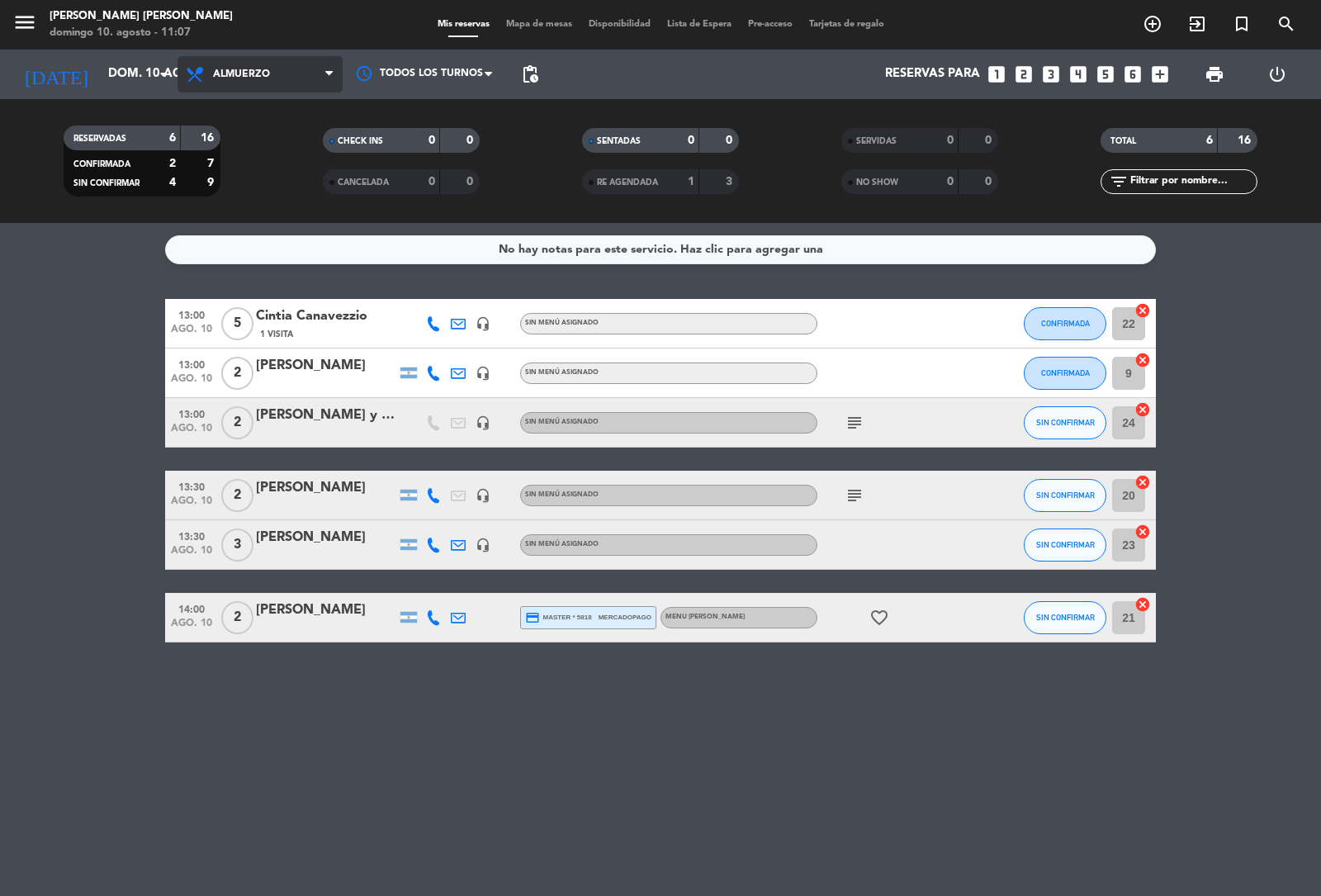
click at [277, 72] on span "Almuerzo" at bounding box center [260, 74] width 165 height 37
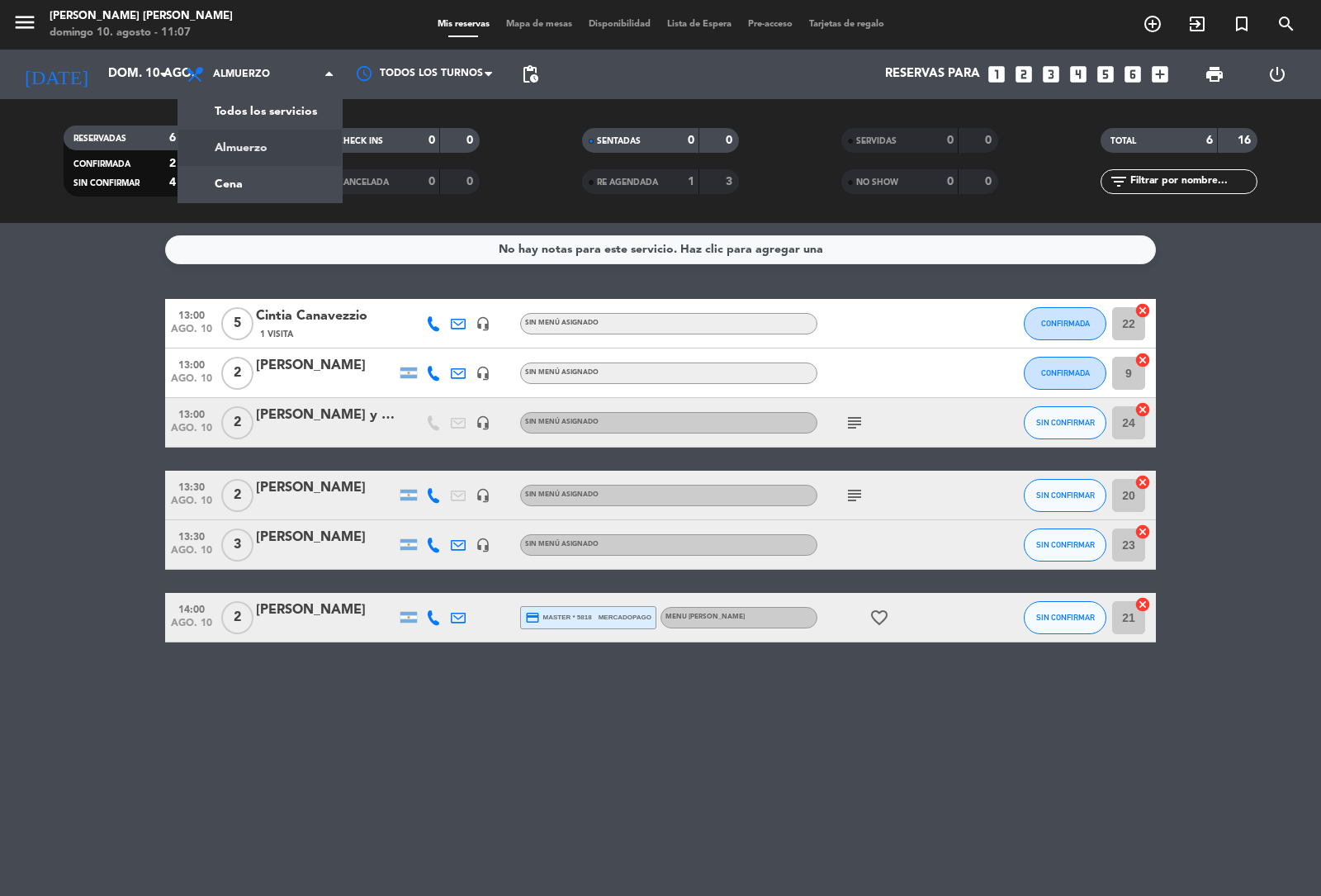
click at [1066, 160] on div "TOTAL 6 16" at bounding box center [1179, 149] width 260 height 42
click at [1098, 72] on icon "looks_5" at bounding box center [1105, 74] width 22 height 22
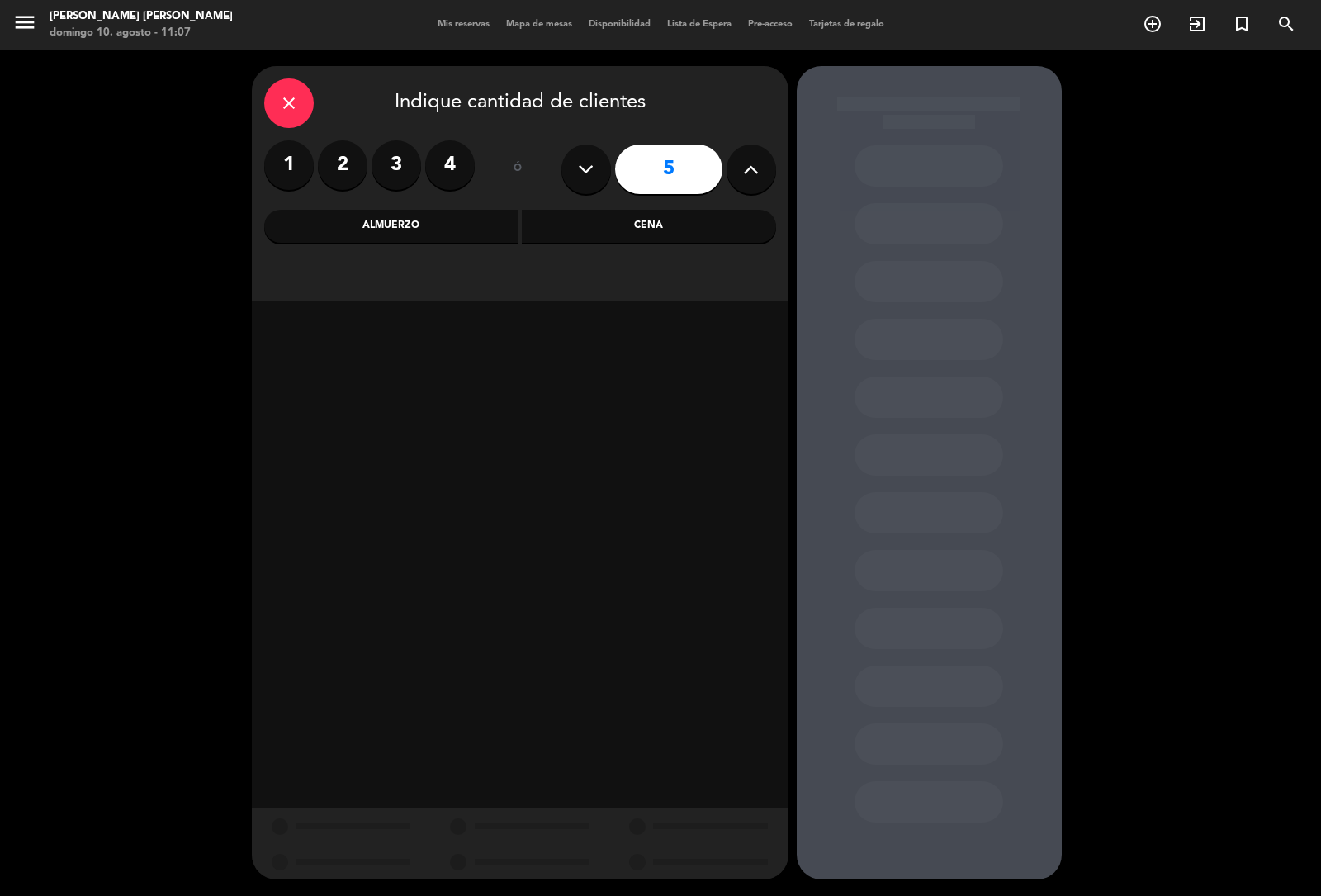
click at [390, 219] on div "Almuerzo" at bounding box center [391, 226] width 255 height 33
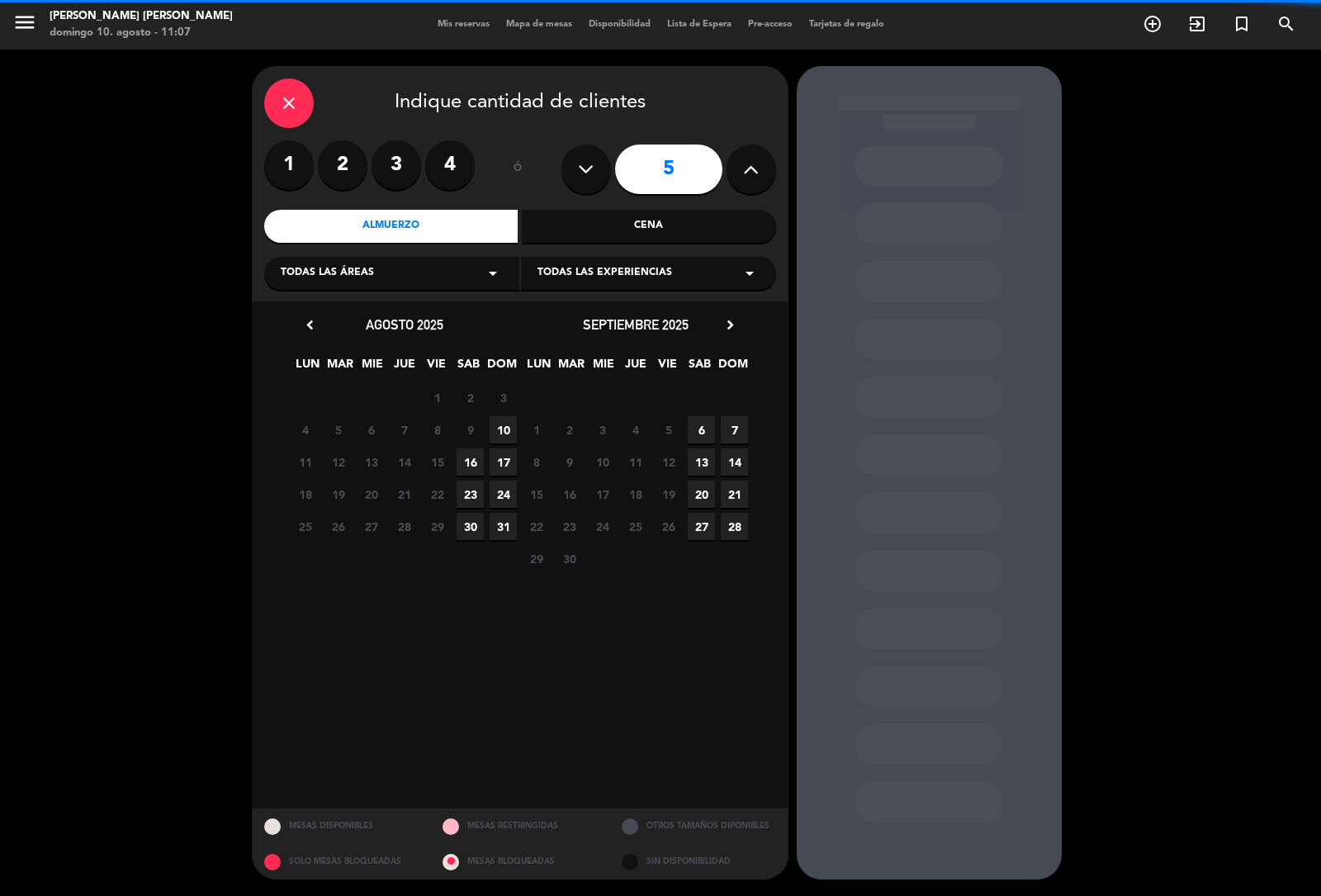
click at [472, 281] on div "Todas las áreas arrow_drop_down" at bounding box center [391, 273] width 255 height 33
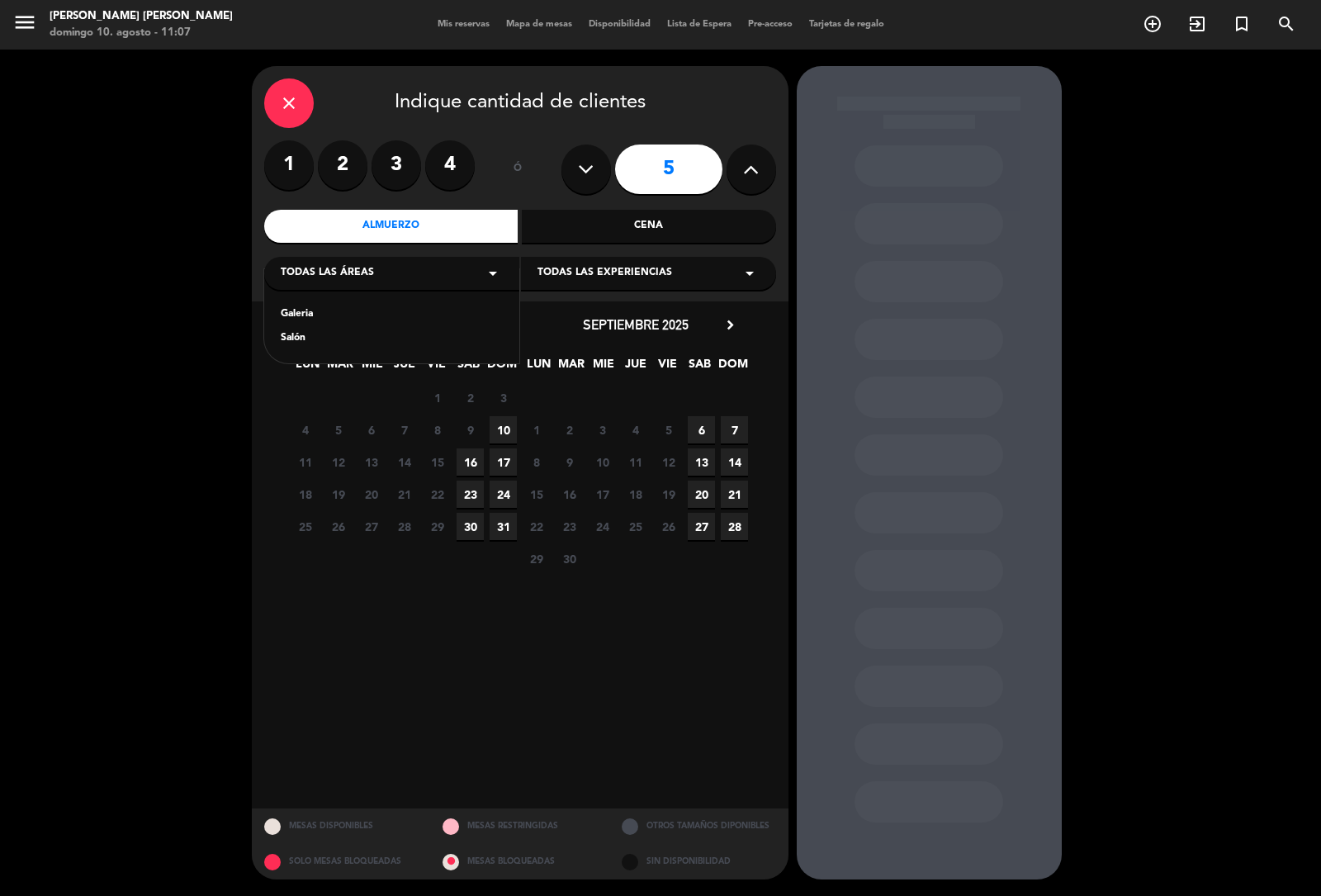
click at [501, 419] on span "10" at bounding box center [502, 429] width 27 height 27
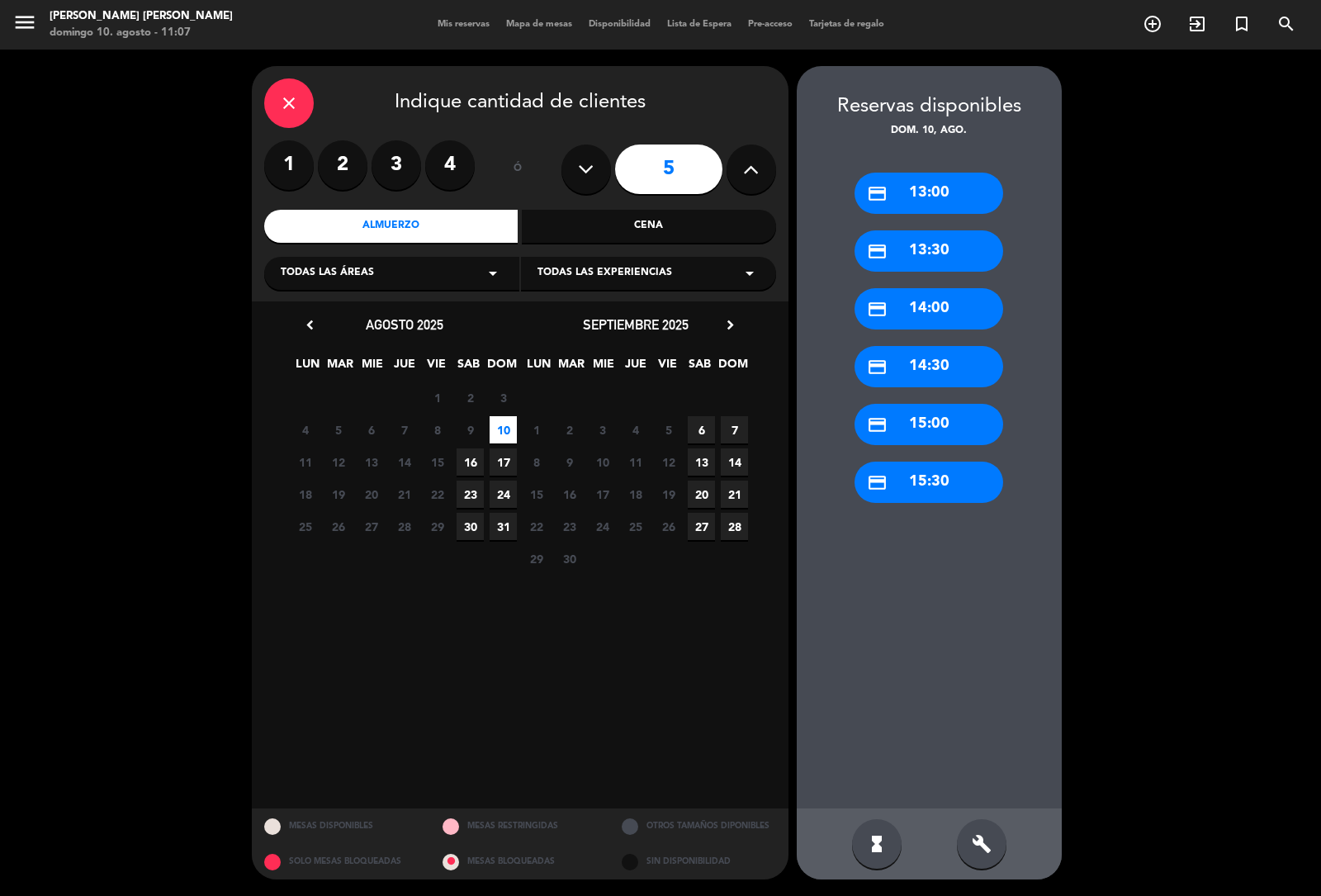
click at [936, 195] on div "credit_card 13:00" at bounding box center [929, 193] width 149 height 42
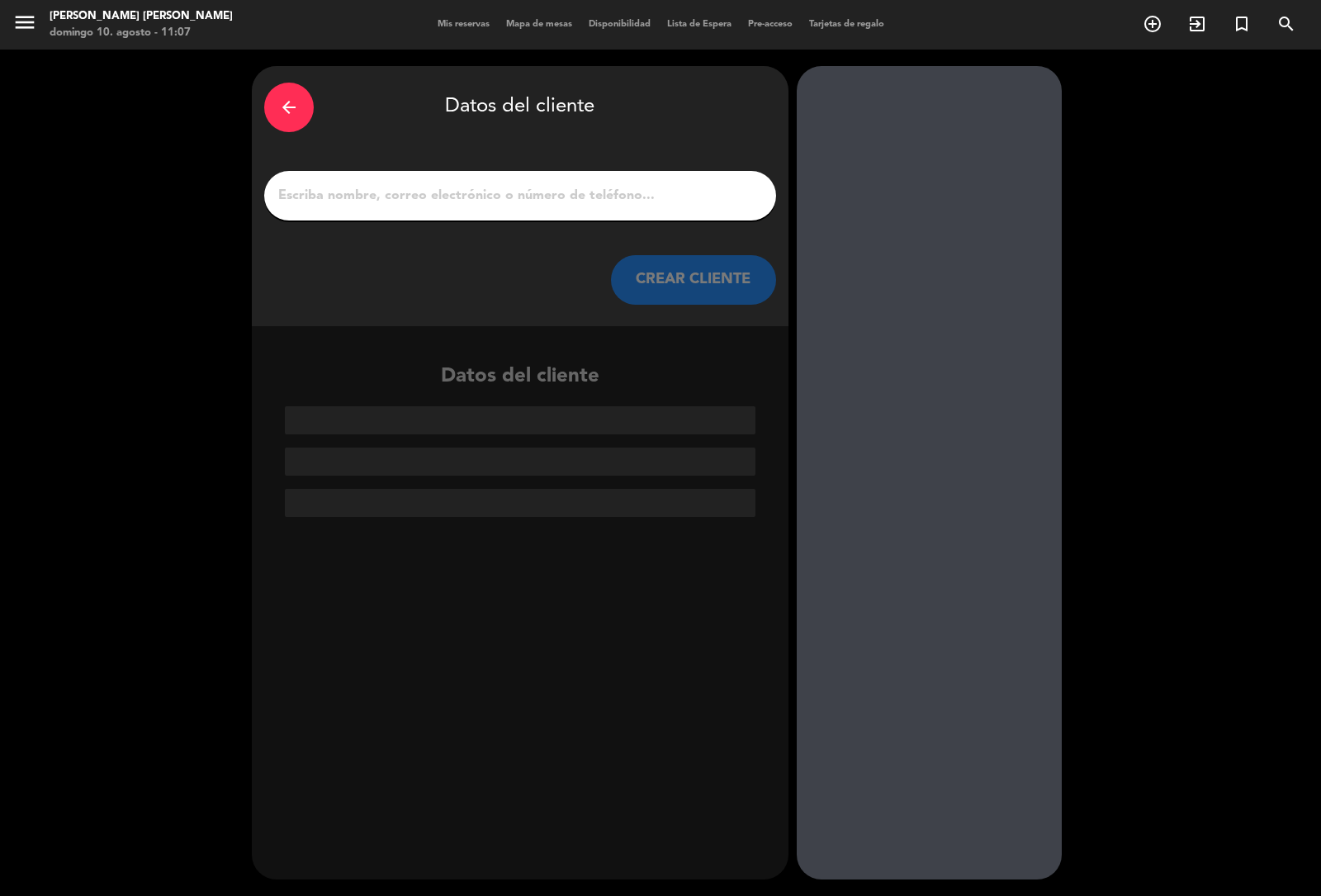
click at [611, 205] on input "1" at bounding box center [519, 195] width 487 height 23
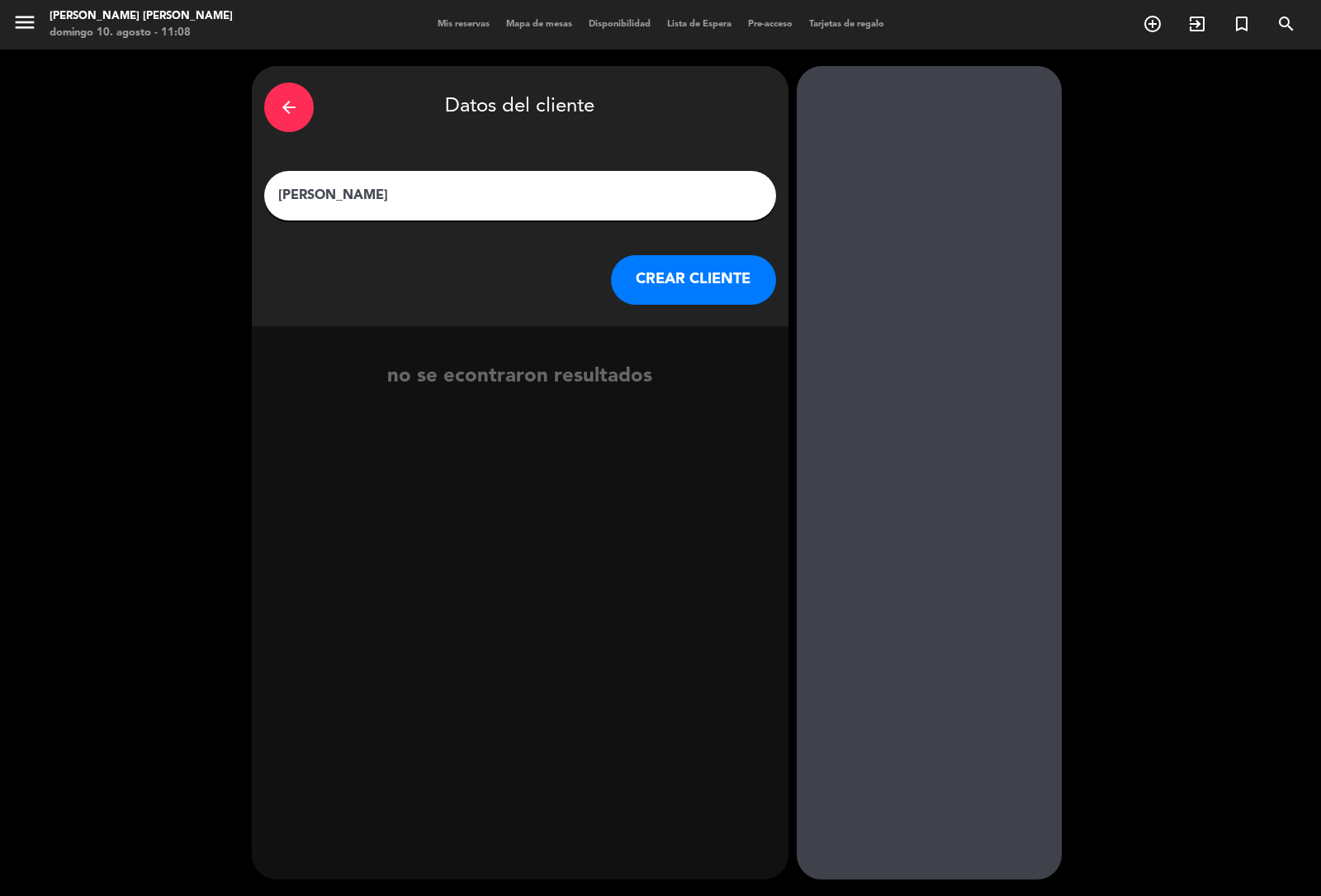
type input "[PERSON_NAME]"
click at [670, 265] on button "CREAR CLIENTE" at bounding box center [693, 280] width 165 height 50
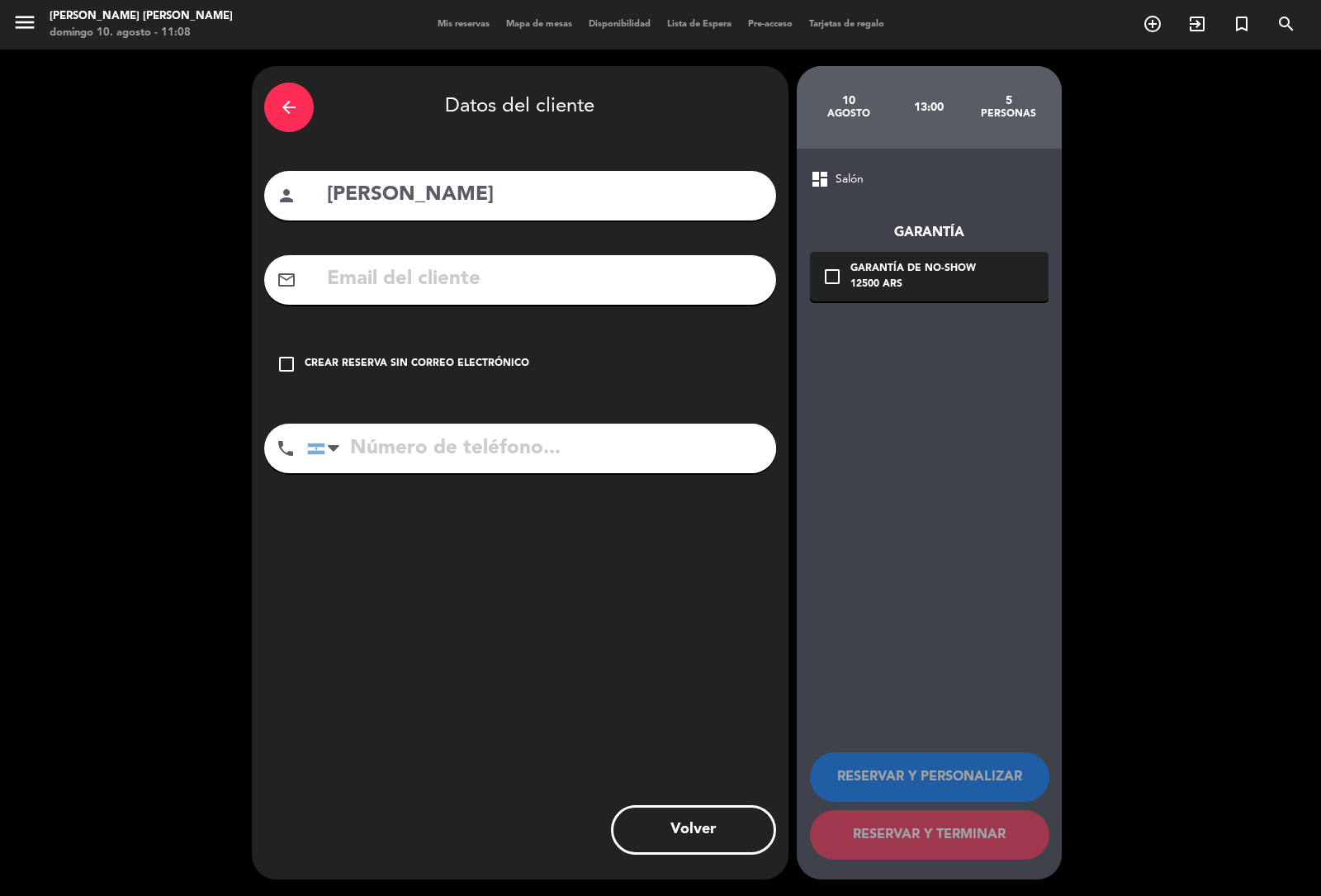
click at [287, 366] on icon "check_box_outline_blank" at bounding box center [286, 364] width 20 height 20
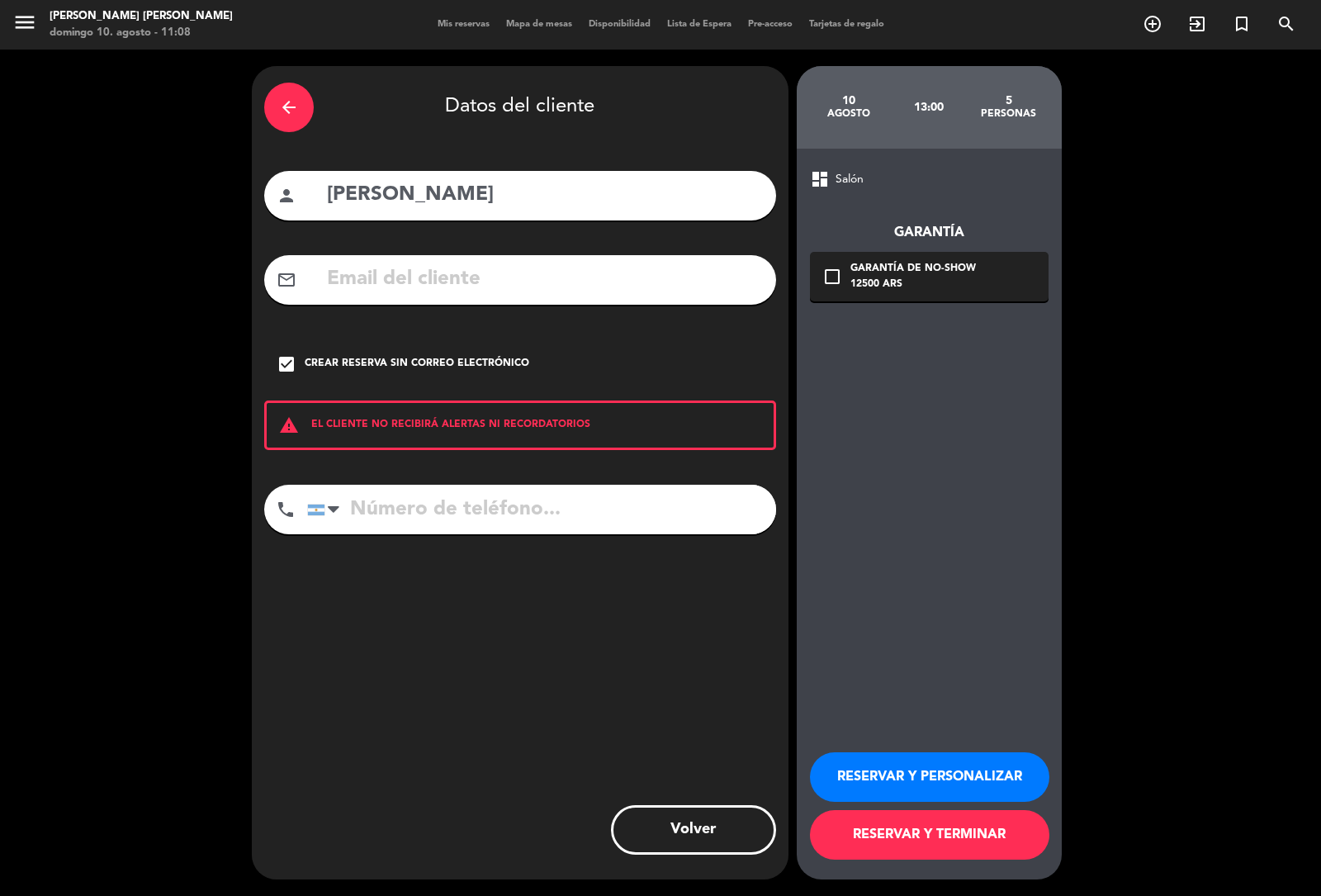
click at [670, 828] on button "Volver" at bounding box center [693, 830] width 165 height 50
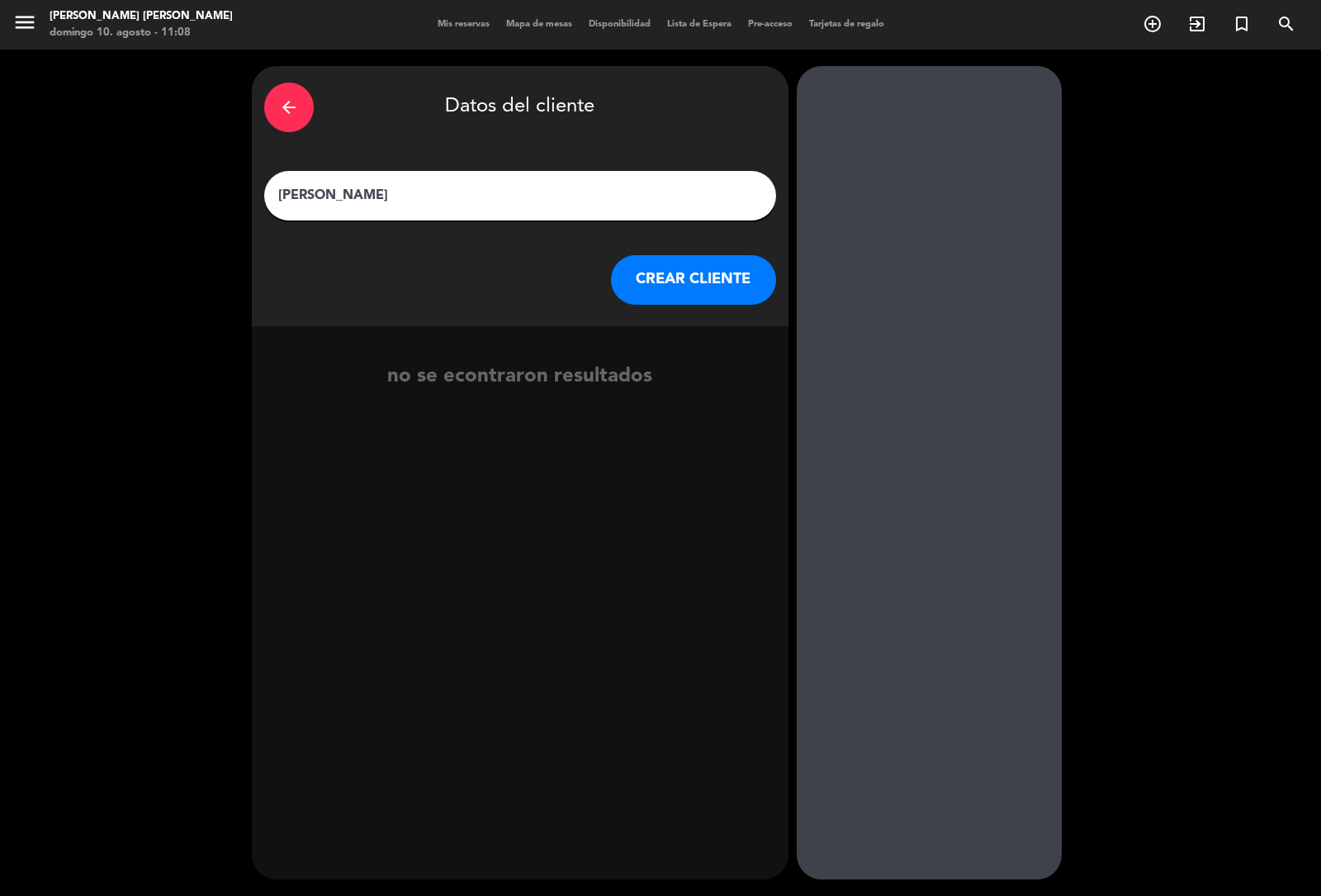
click at [797, 74] on booking-flow-guarantee-sidebar at bounding box center [934, 473] width 274 height 813
click at [628, 280] on button "CREAR CLIENTE" at bounding box center [693, 280] width 165 height 50
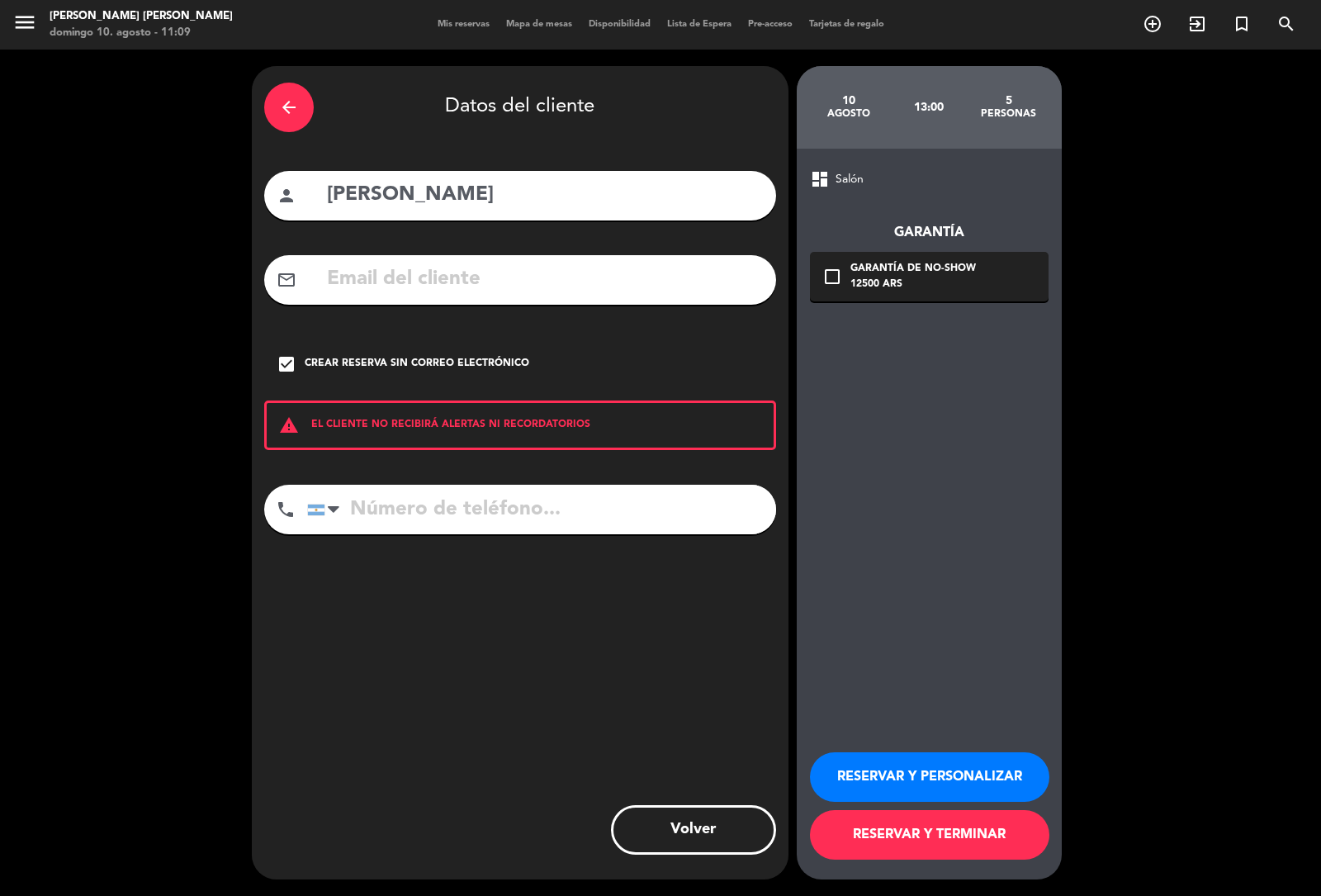
click at [836, 777] on button "RESERVAR Y PERSONALIZAR" at bounding box center [930, 777] width 240 height 50
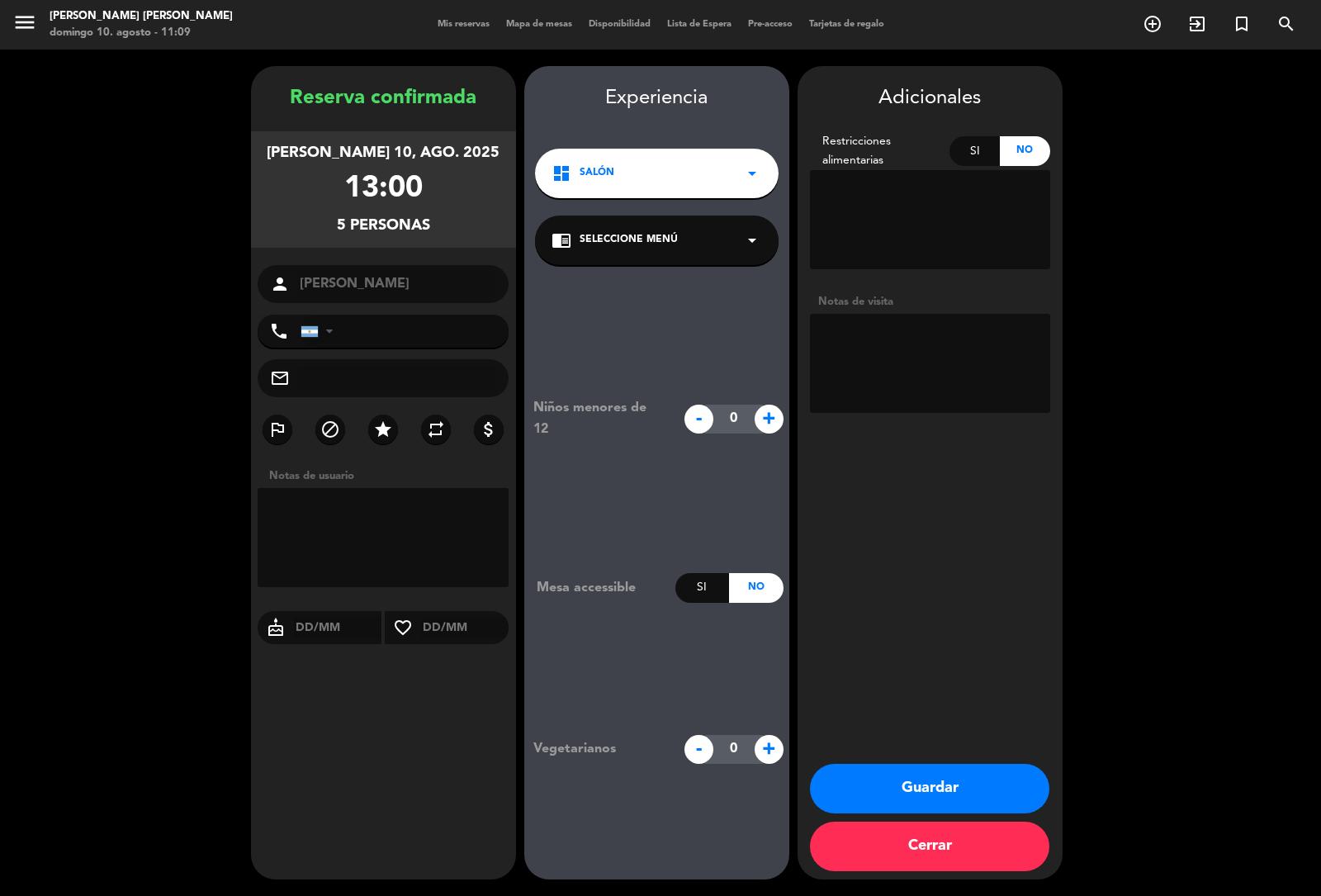
click at [912, 785] on button "Guardar" at bounding box center [930, 788] width 240 height 50
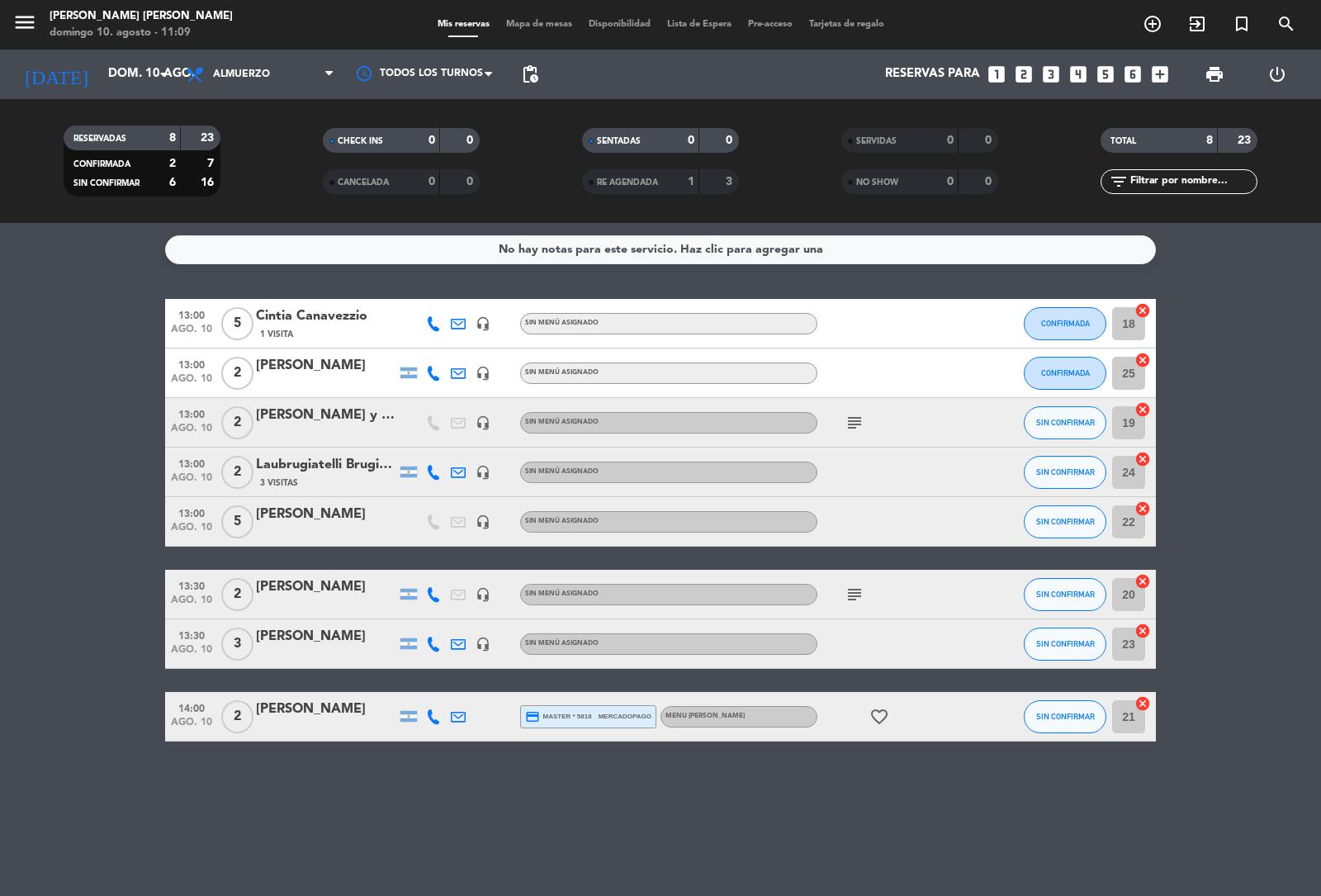
click at [132, 773] on div "No hay notas para este servicio. Haz clic para agregar una 13:00 ago. 10 5 Cint…" at bounding box center [660, 559] width 1321 height 673
click at [52, 440] on bookings-row "13:00 ago. 10 5 Cintia Canavezzio 1 Visita headset_mic Sin menú asignado CONFIR…" at bounding box center [660, 520] width 1321 height 442
click at [1202, 401] on bookings-row "13:00 ago. 10 5 Cintia Canavezzio 1 Visita headset_mic Sin menú asignado CONFIR…" at bounding box center [660, 520] width 1321 height 442
click at [1162, 284] on div "No hay notas para este servicio. Haz clic para agregar una 13:00 ago. 10 5 Cint…" at bounding box center [660, 559] width 1321 height 673
click at [1218, 295] on div "No hay notas para este servicio. Haz clic para agregar una 13:00 ago. 10 5 Cint…" at bounding box center [660, 559] width 1321 height 673
